Goal: Information Seeking & Learning: Learn about a topic

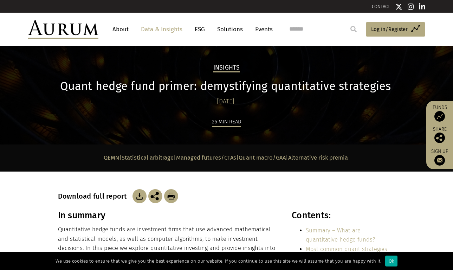
click at [153, 111] on div "Insights Quant hedge fund primer: demystifying quantitative strategies [DATE] 2…" at bounding box center [227, 103] width 352 height 81
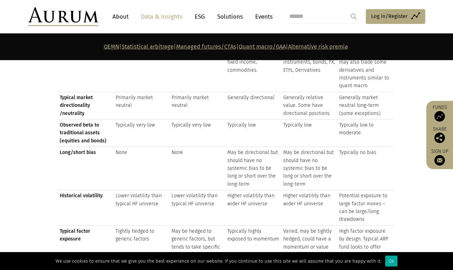
scroll to position [859, 0]
click at [257, 153] on td "May be directional but should have no systemic bias to be long or short over th…" at bounding box center [254, 168] width 56 height 43
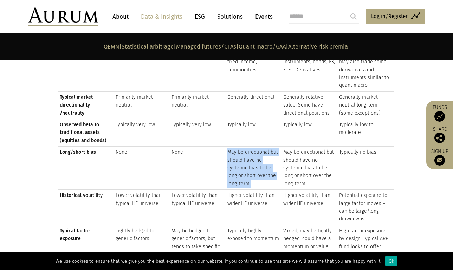
click at [257, 153] on td "May be directional but should have no systemic bias to be long or short over th…" at bounding box center [254, 168] width 56 height 43
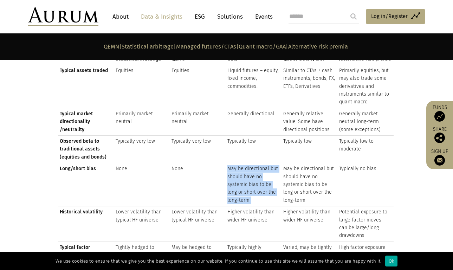
scroll to position [824, 0]
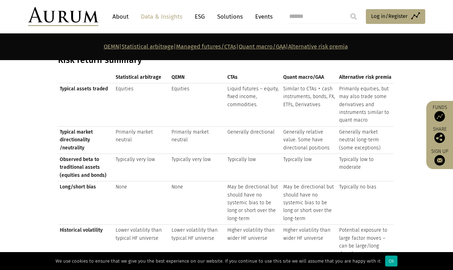
click at [310, 193] on td "May be directional but should have no systemic bias to be long or short over th…" at bounding box center [310, 202] width 56 height 43
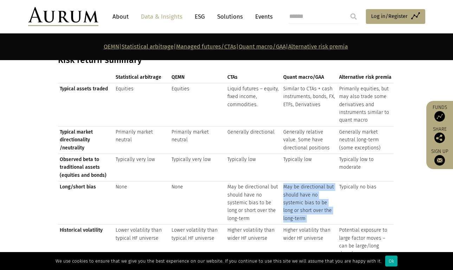
click at [310, 193] on td "May be directional but should have no systemic bias to be long or short over th…" at bounding box center [310, 202] width 56 height 43
